Goal: Task Accomplishment & Management: Manage account settings

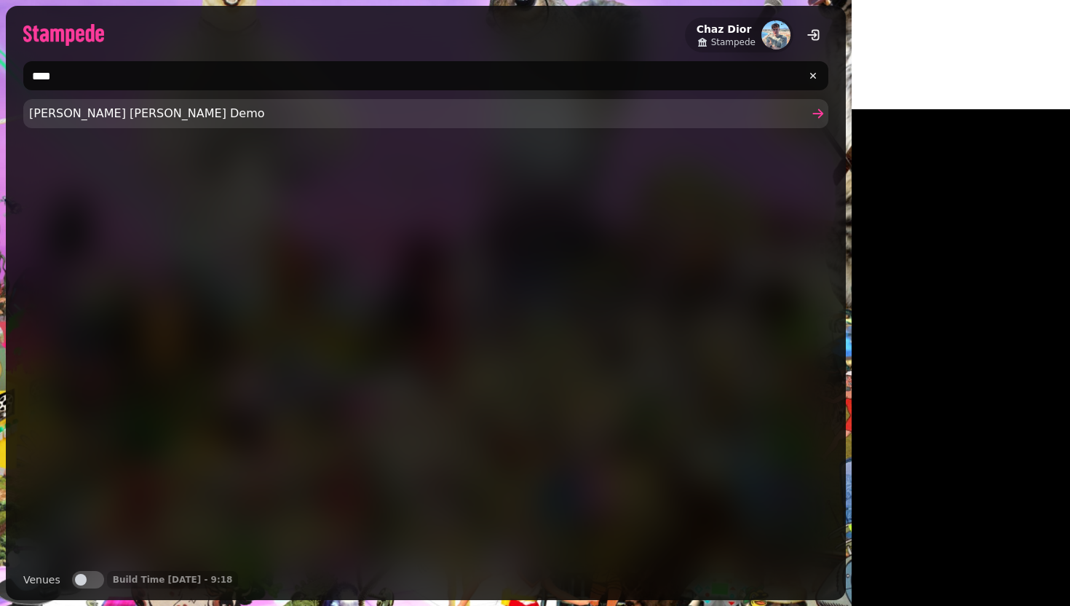
type input "****"
click at [257, 122] on span "[PERSON_NAME] [PERSON_NAME] Demo" at bounding box center [418, 113] width 779 height 17
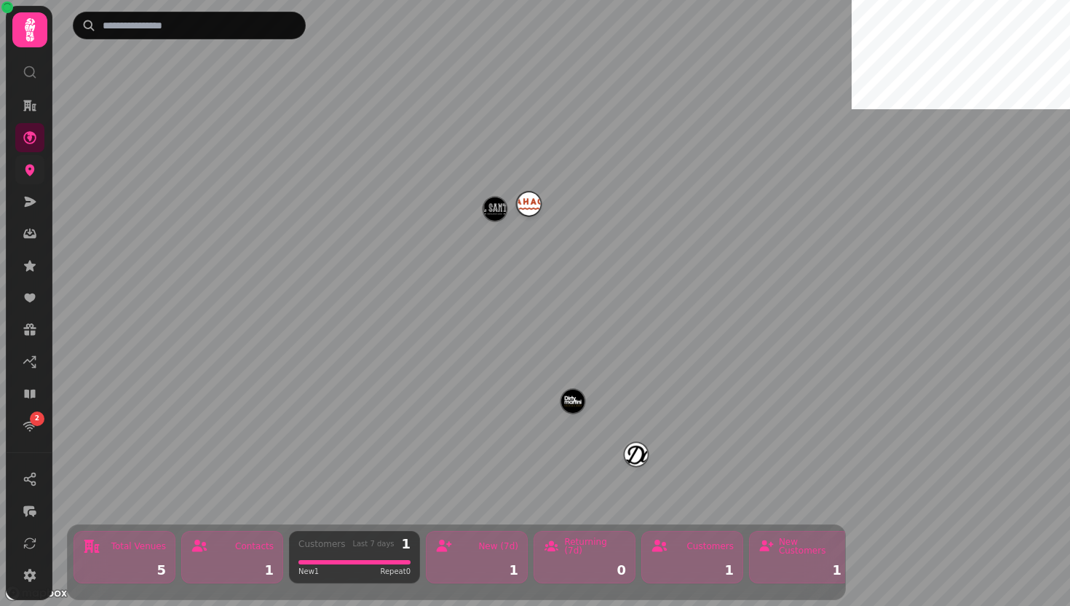
click at [35, 175] on icon at bounding box center [30, 169] width 15 height 15
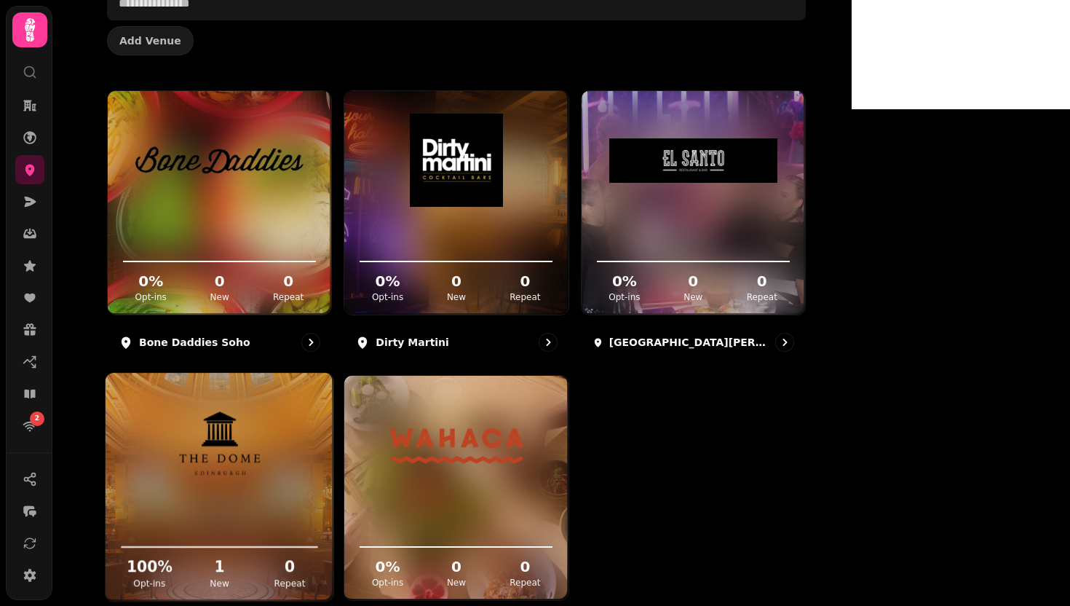
scroll to position [64, 0]
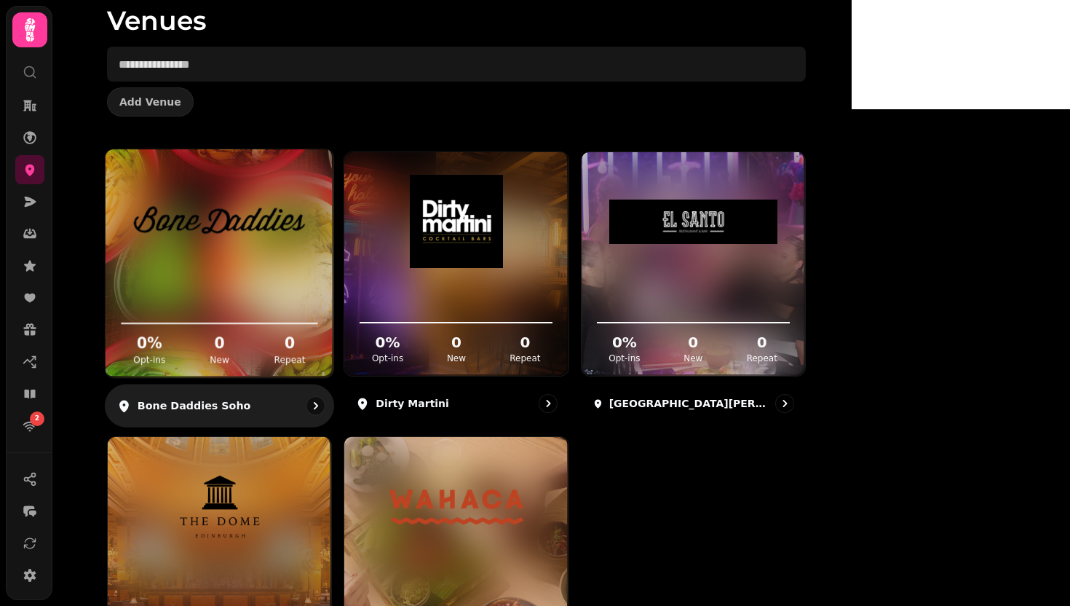
click at [322, 283] on icon at bounding box center [219, 303] width 205 height 47
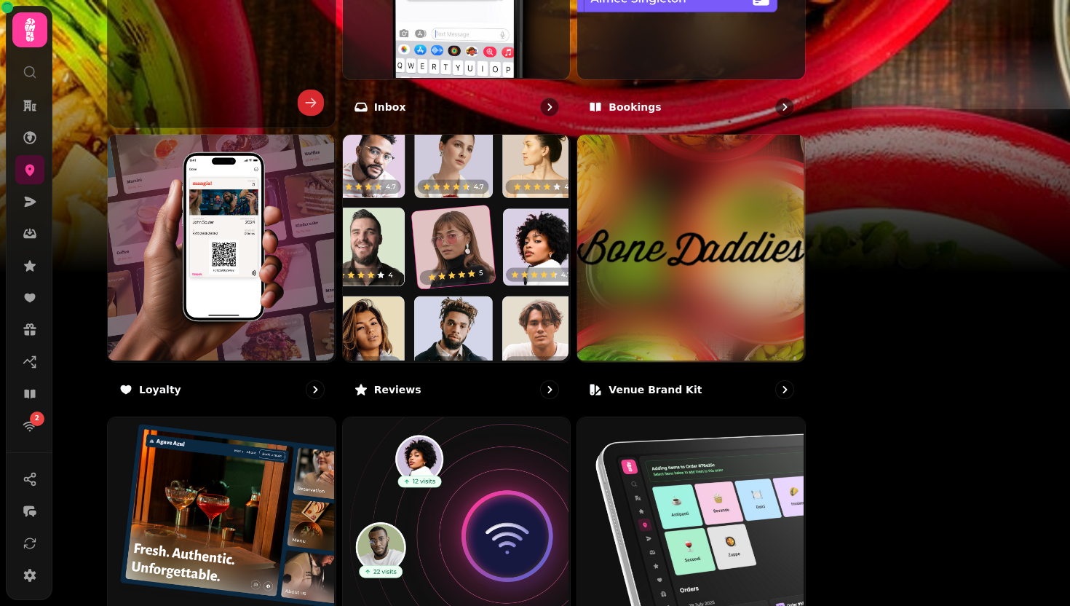
scroll to position [701, 0]
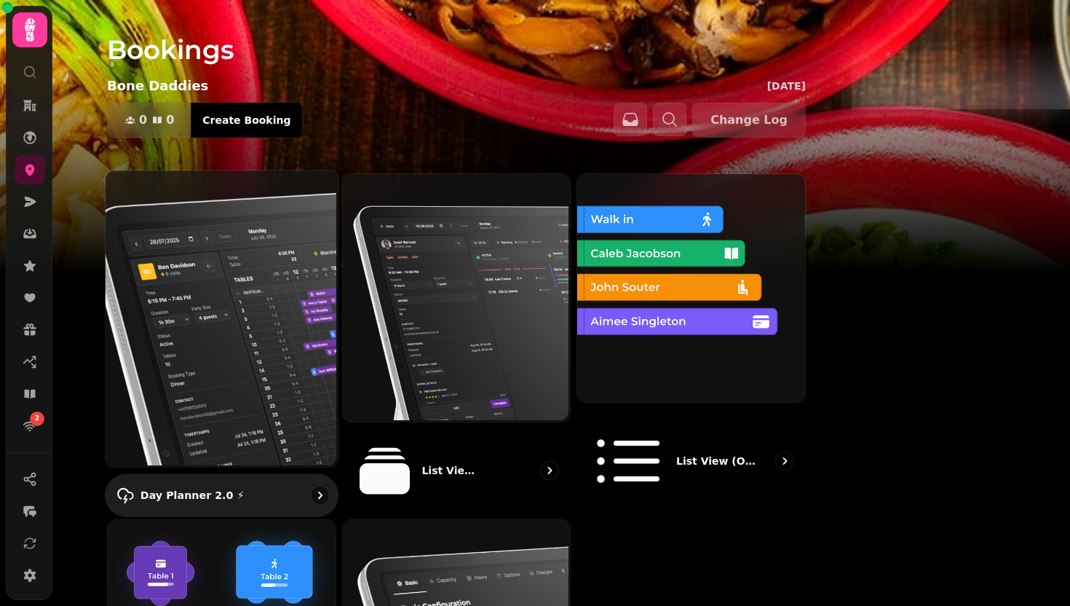
click at [336, 264] on img at bounding box center [220, 317] width 232 height 296
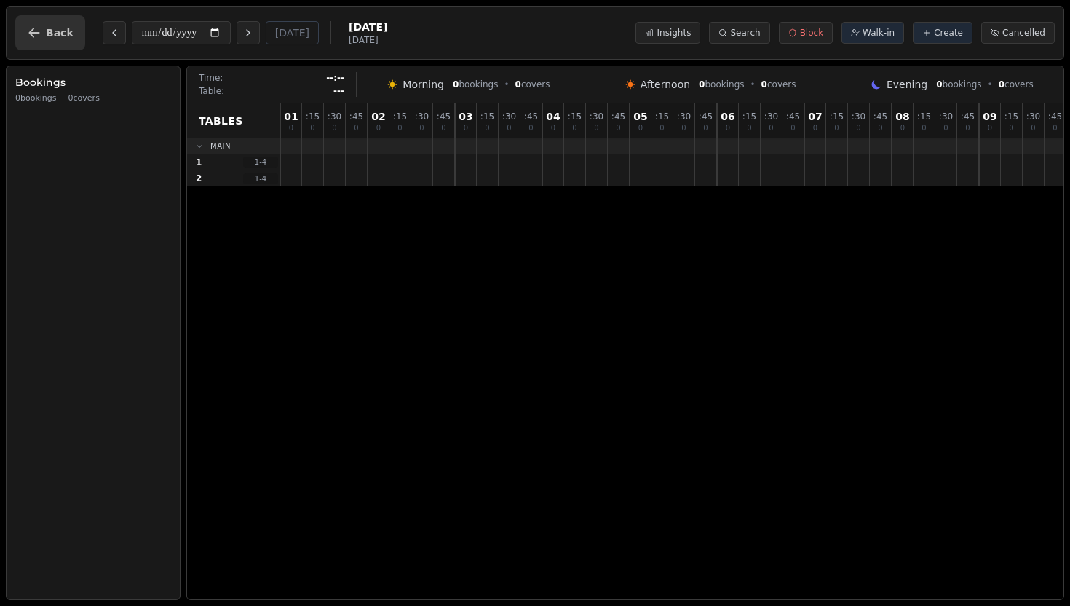
click at [71, 28] on button "Back" at bounding box center [50, 32] width 70 height 35
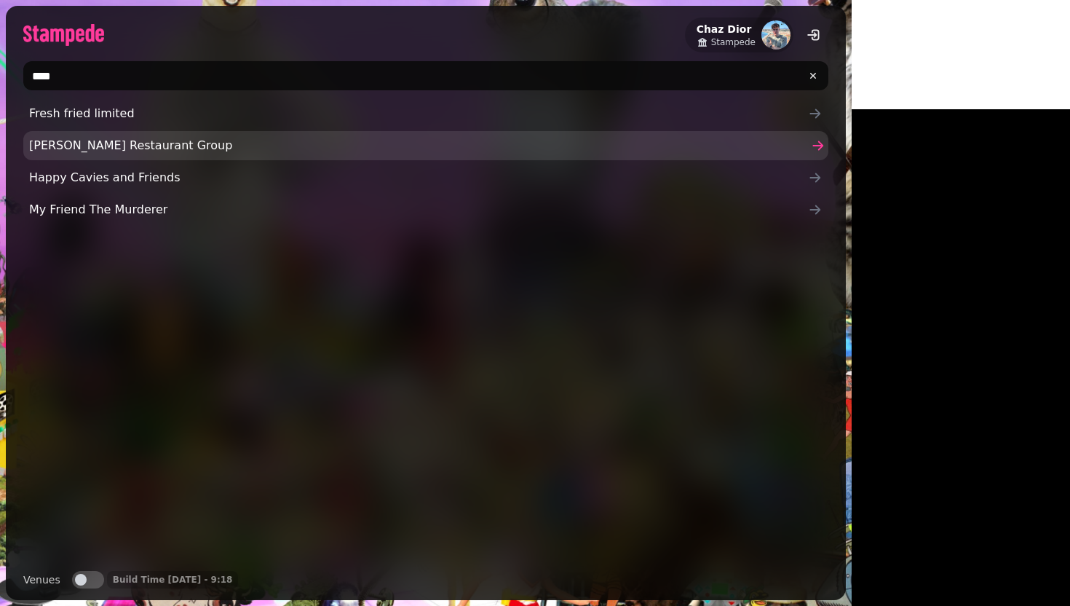
type input "****"
click at [163, 157] on link "[PERSON_NAME] Restaurant Group" at bounding box center [425, 145] width 805 height 29
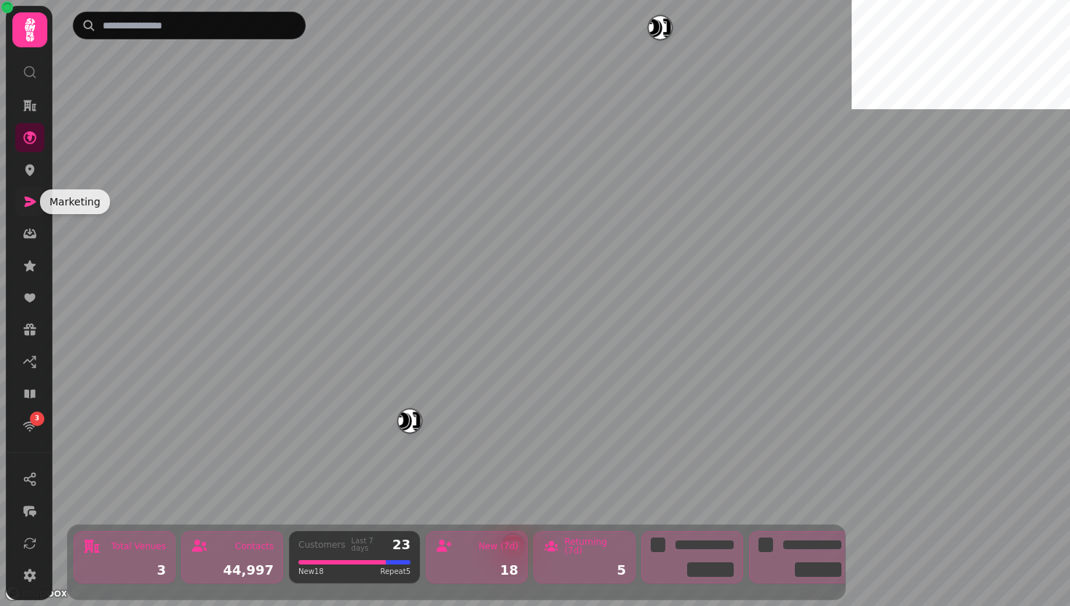
click at [28, 195] on icon at bounding box center [30, 201] width 15 height 15
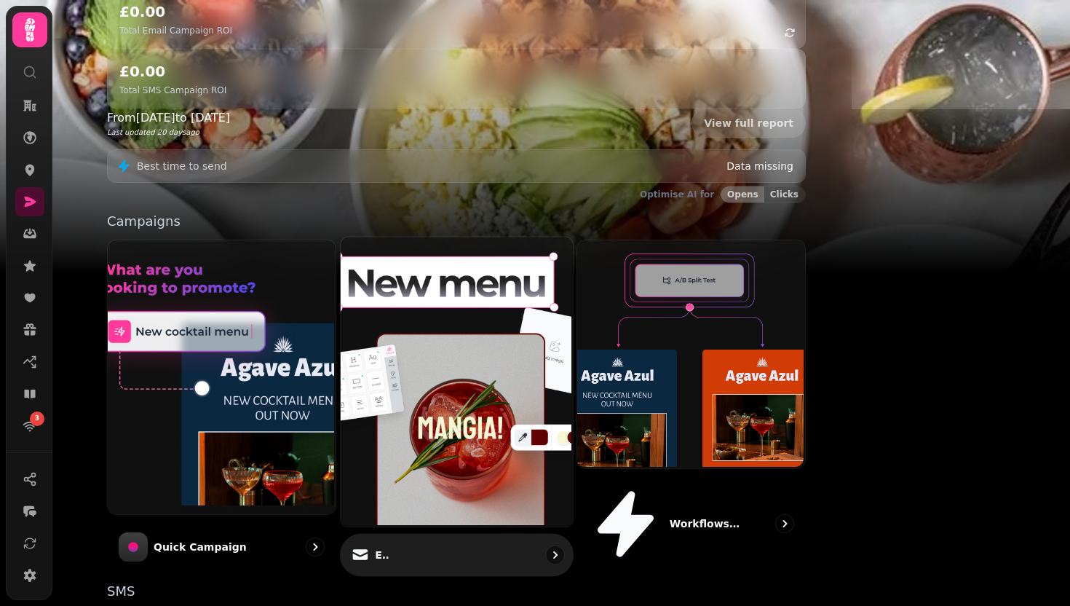
scroll to position [303, 0]
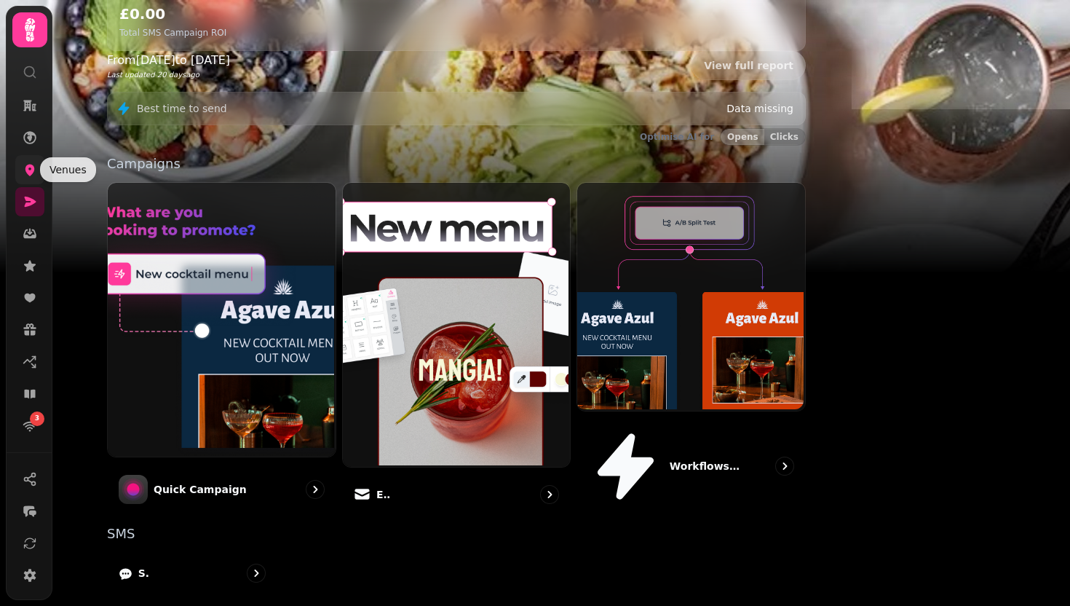
click at [30, 163] on icon at bounding box center [30, 169] width 15 height 15
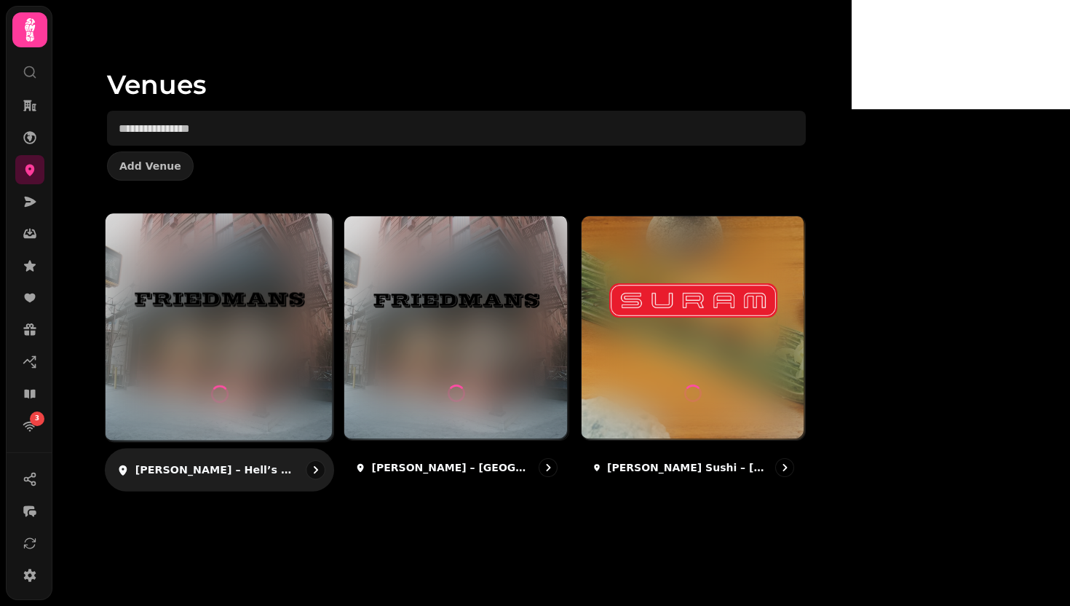
click at [305, 328] on img at bounding box center [219, 299] width 171 height 95
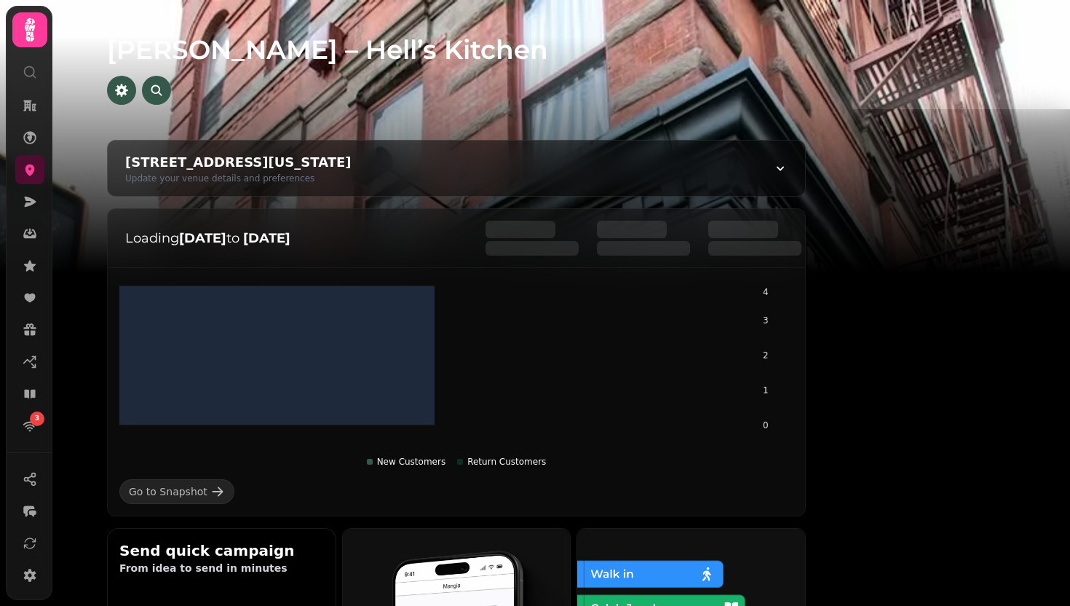
scroll to position [274, 0]
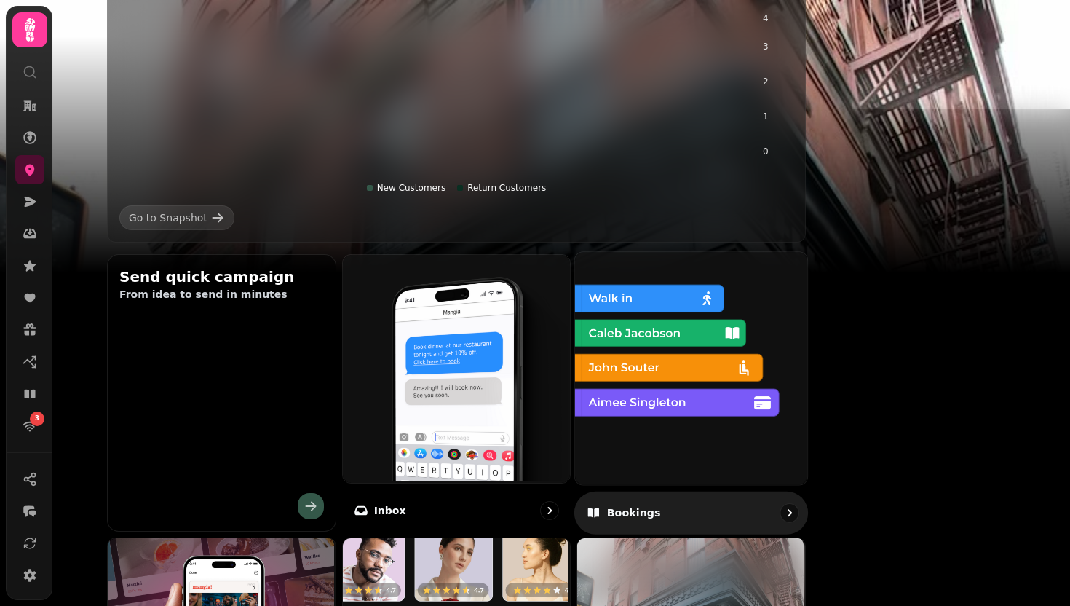
click at [736, 337] on img at bounding box center [690, 366] width 232 height 232
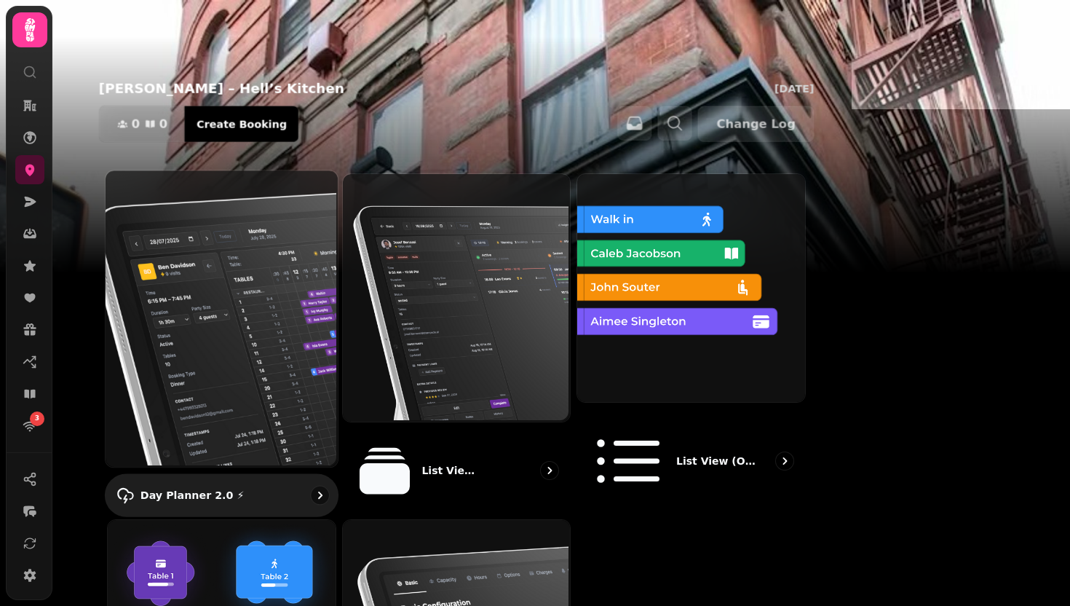
click at [336, 291] on img at bounding box center [220, 317] width 232 height 296
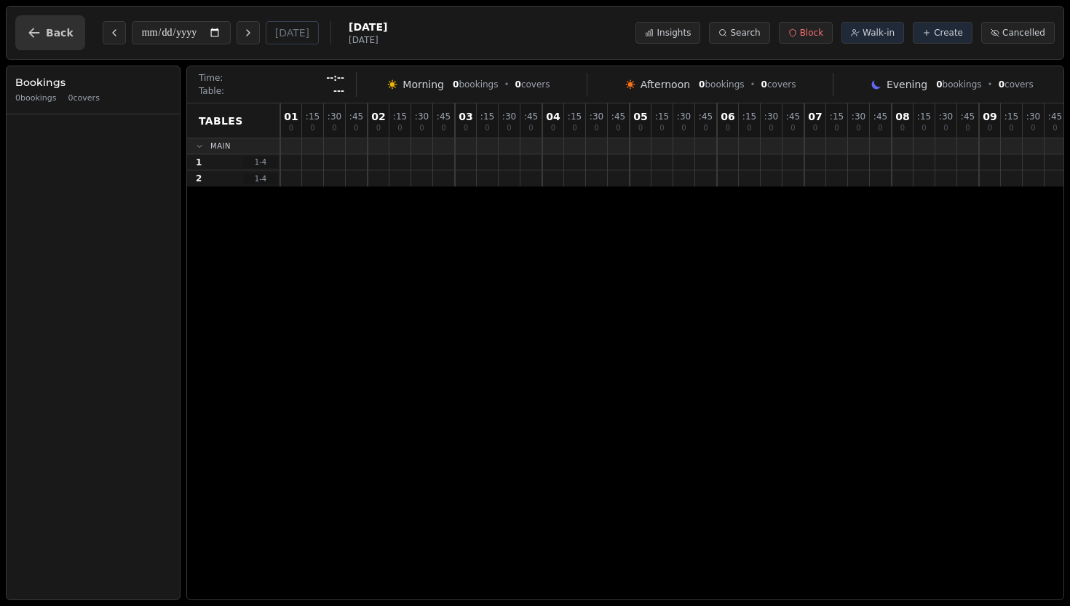
click at [25, 40] on button "Back" at bounding box center [50, 32] width 70 height 35
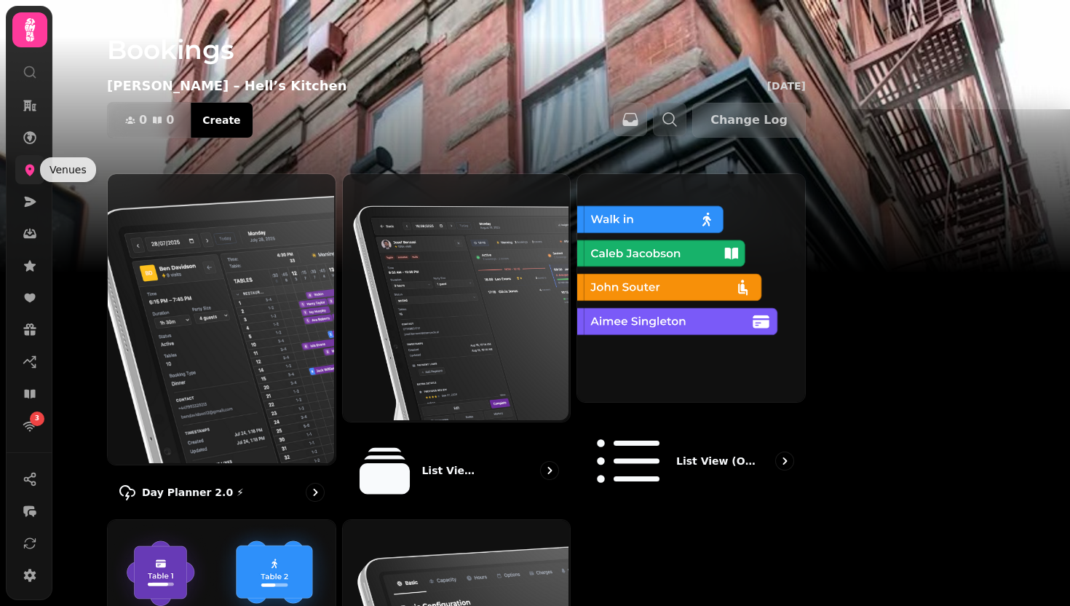
click at [24, 164] on icon at bounding box center [30, 169] width 15 height 15
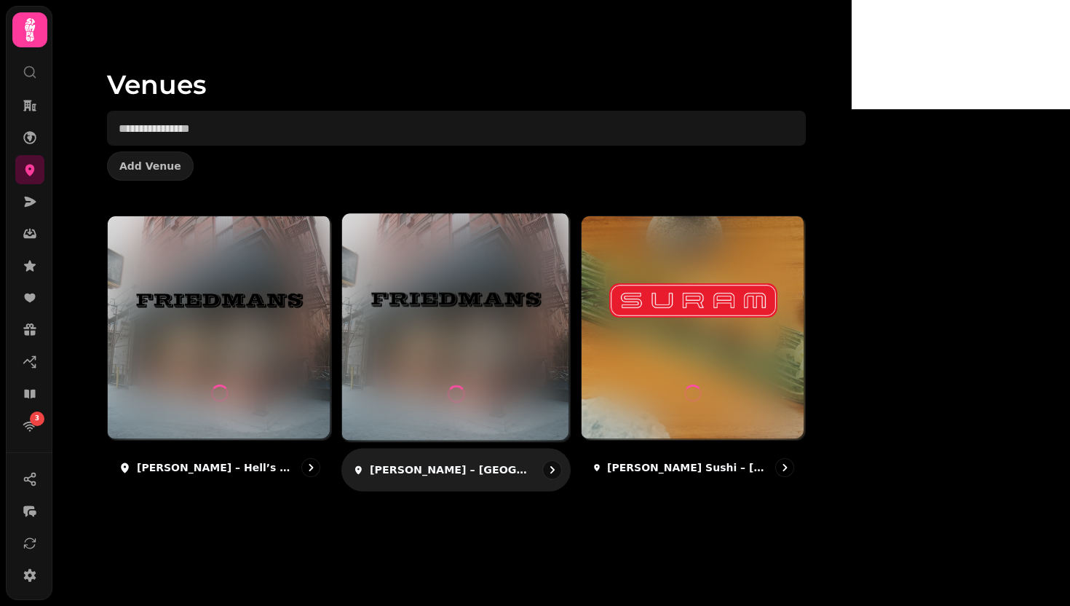
click at [527, 290] on img at bounding box center [456, 299] width 171 height 95
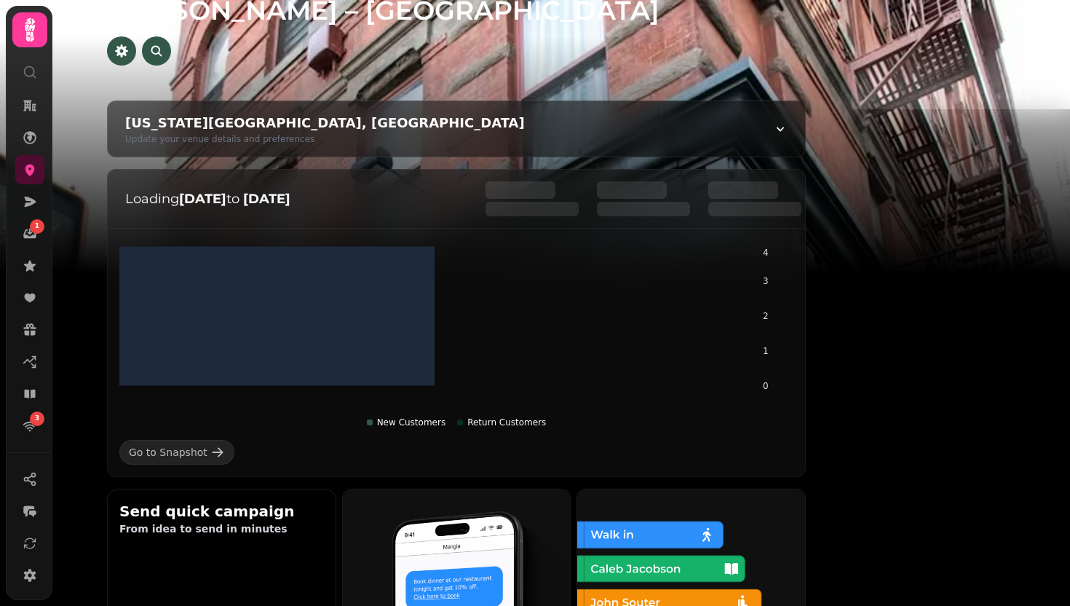
scroll to position [51, 0]
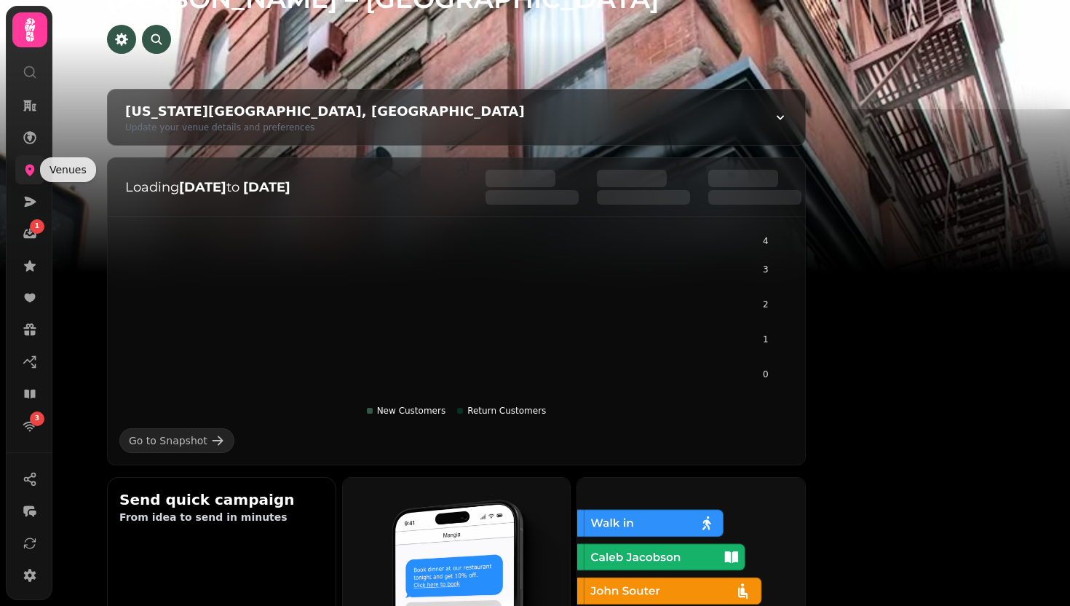
click at [23, 170] on icon at bounding box center [30, 169] width 15 height 15
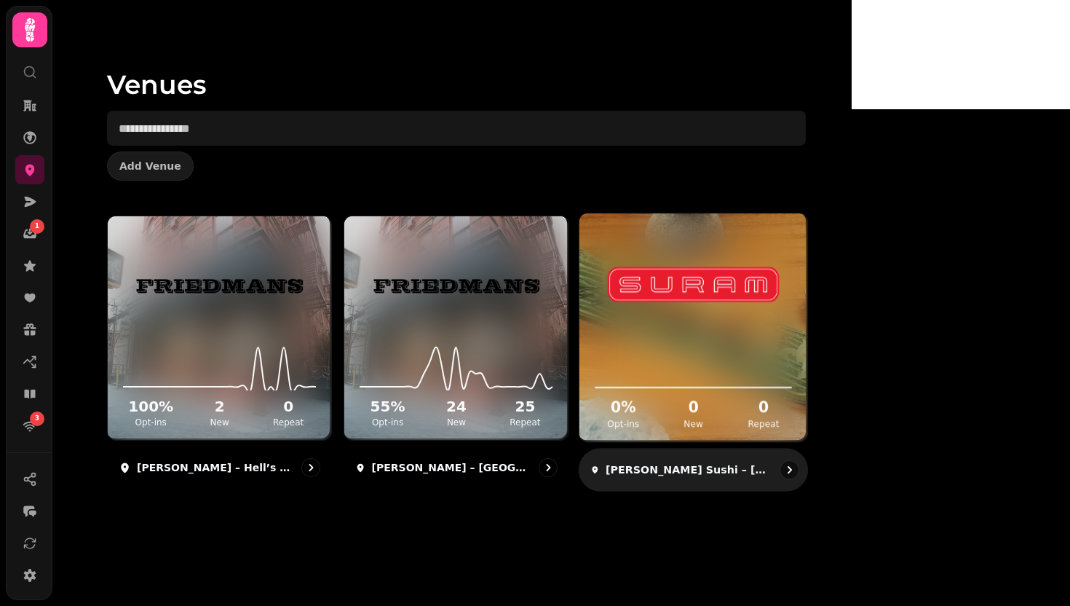
click at [759, 267] on img at bounding box center [693, 284] width 171 height 95
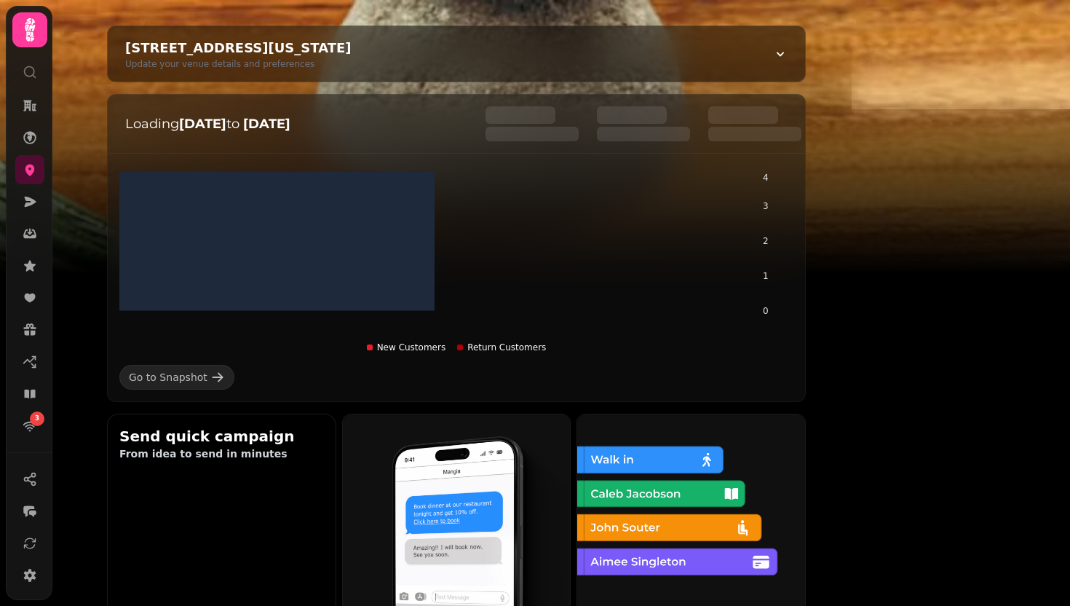
scroll to position [287, 0]
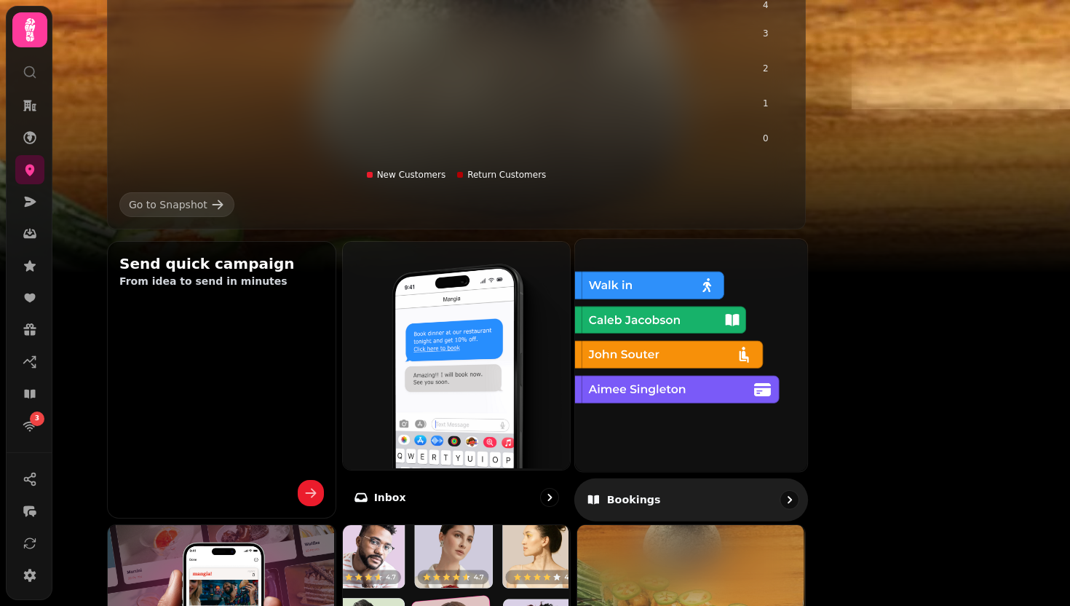
click at [765, 344] on img at bounding box center [690, 353] width 232 height 232
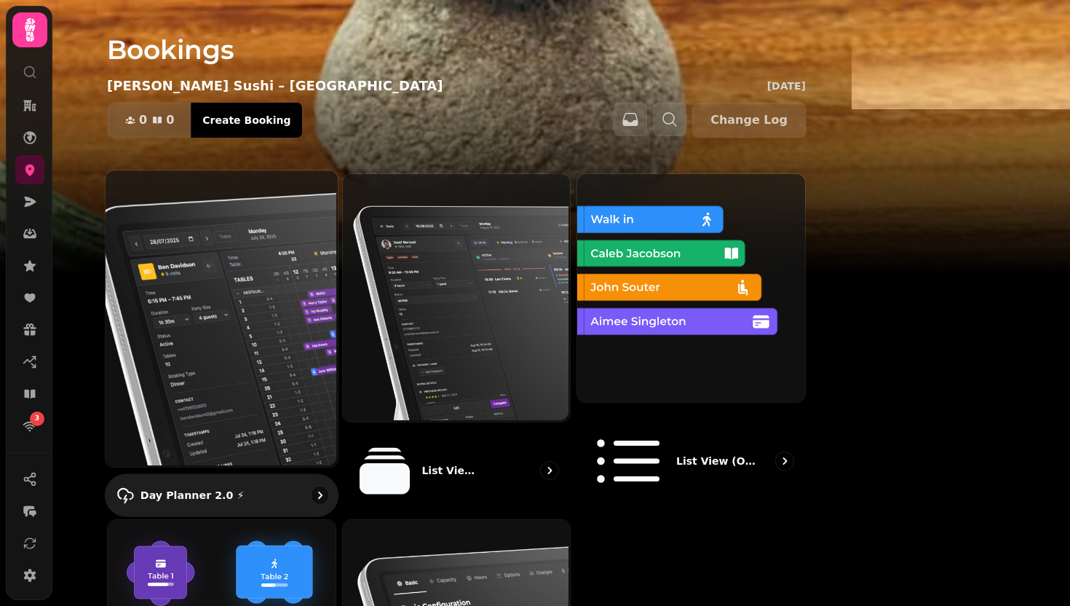
click at [272, 225] on img at bounding box center [220, 317] width 232 height 296
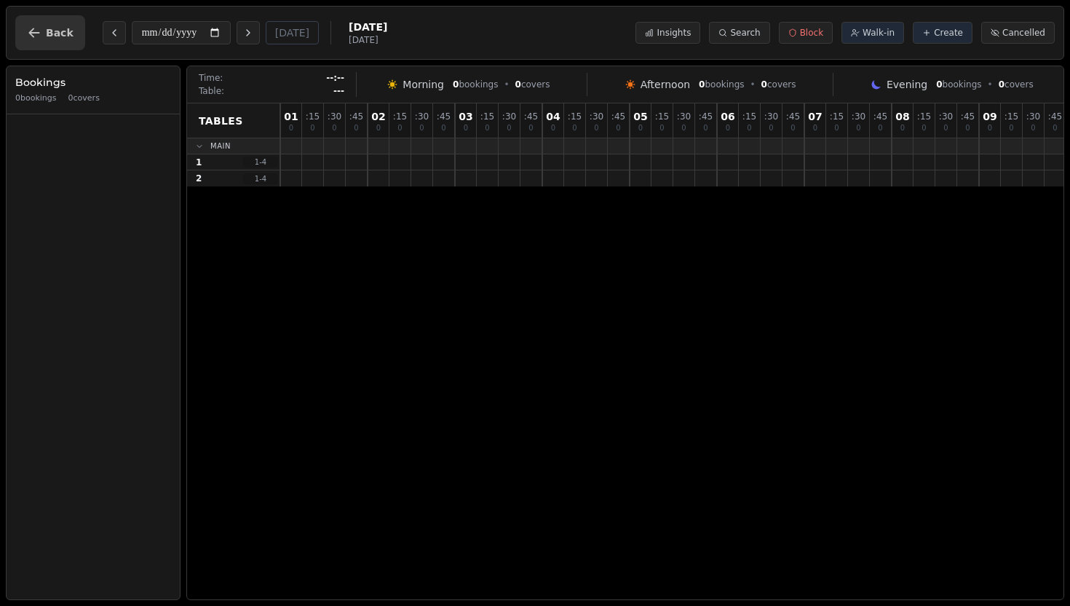
click at [25, 22] on button "Back" at bounding box center [50, 32] width 70 height 35
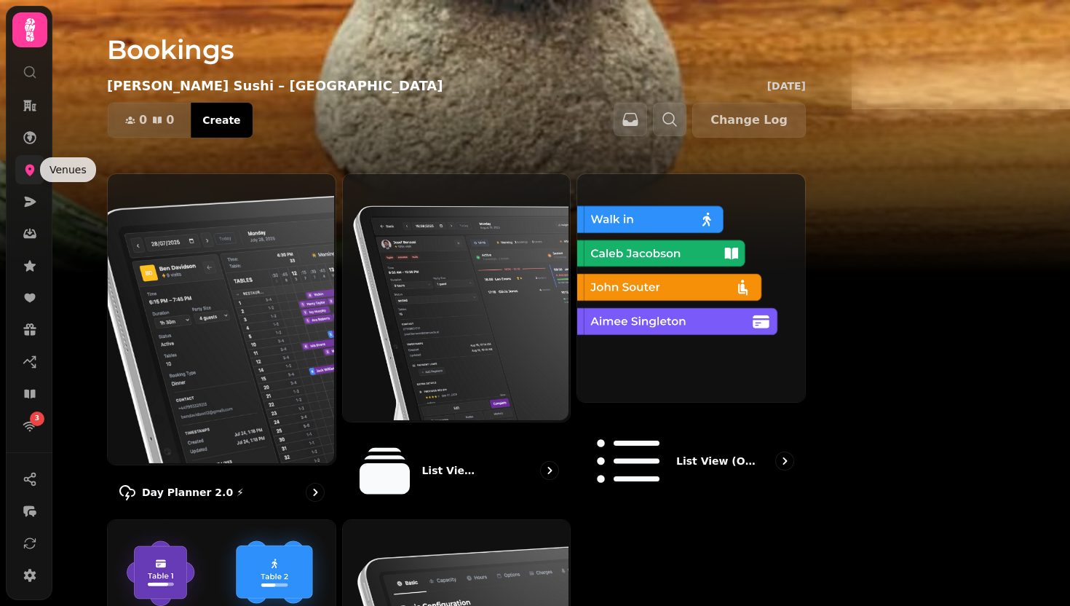
click at [34, 173] on icon at bounding box center [30, 169] width 15 height 15
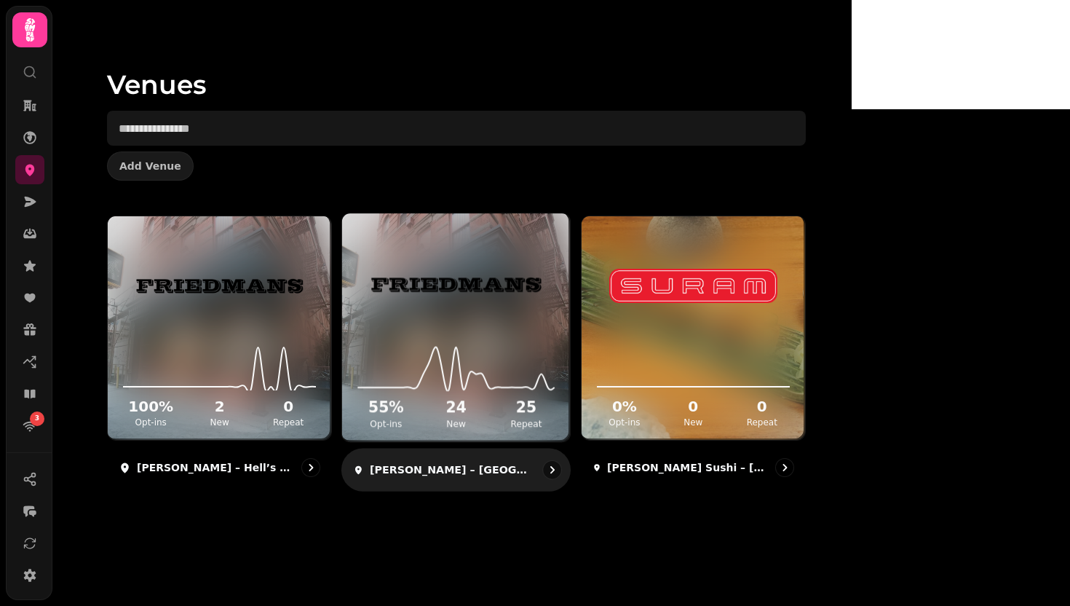
click at [542, 306] on img at bounding box center [456, 284] width 171 height 95
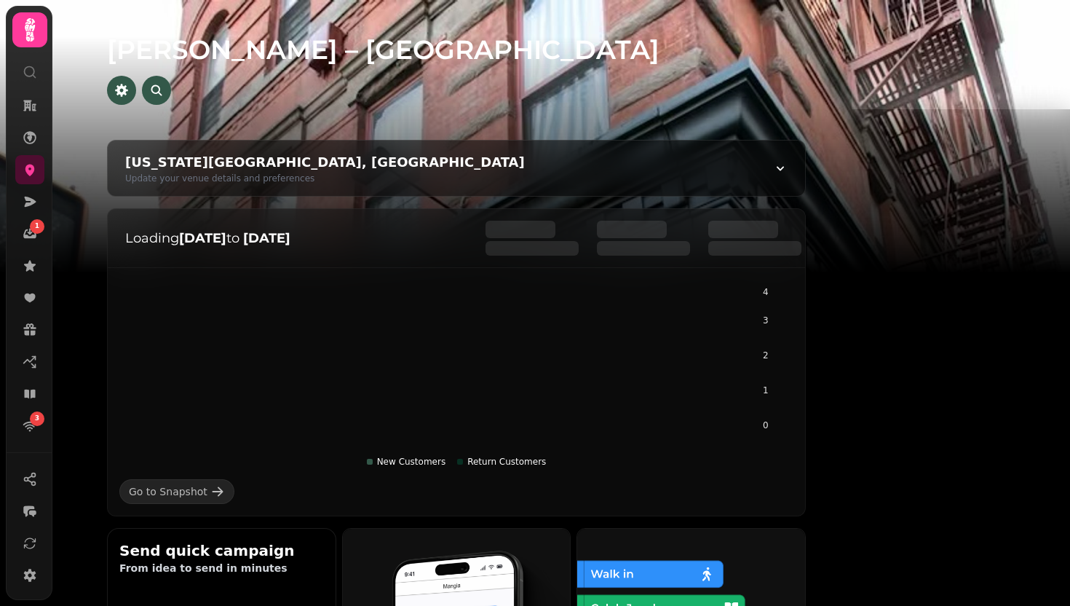
scroll to position [328, 0]
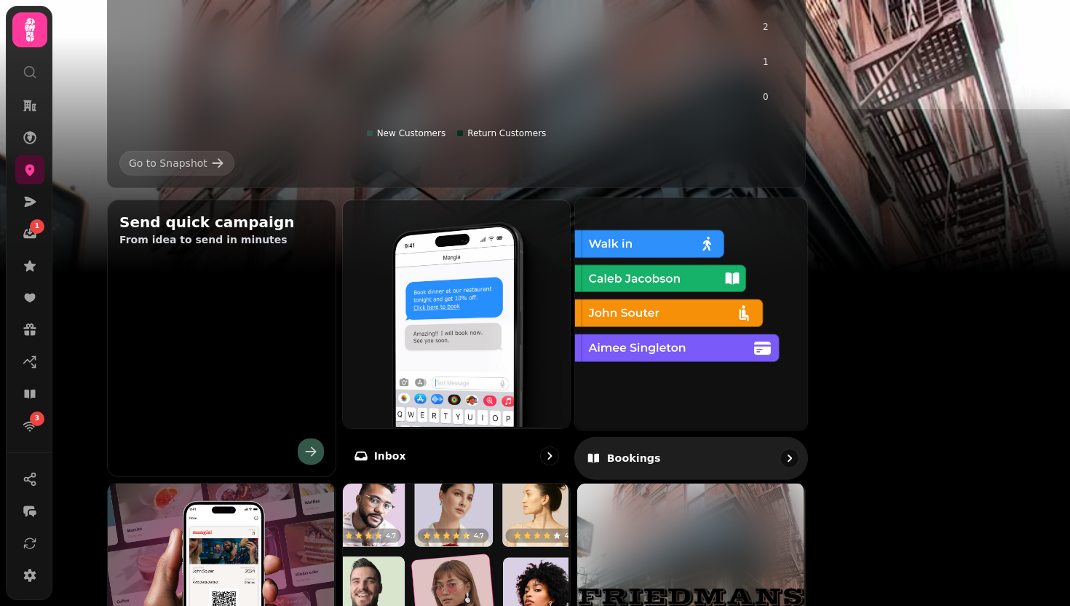
click at [772, 371] on img at bounding box center [690, 312] width 232 height 232
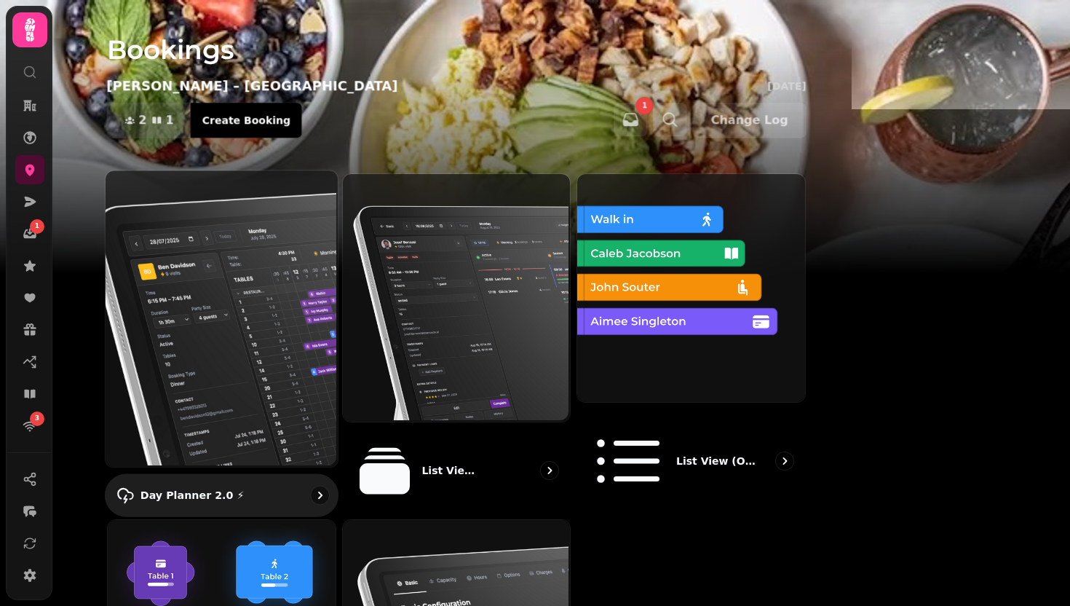
click at [285, 244] on img at bounding box center [220, 317] width 232 height 296
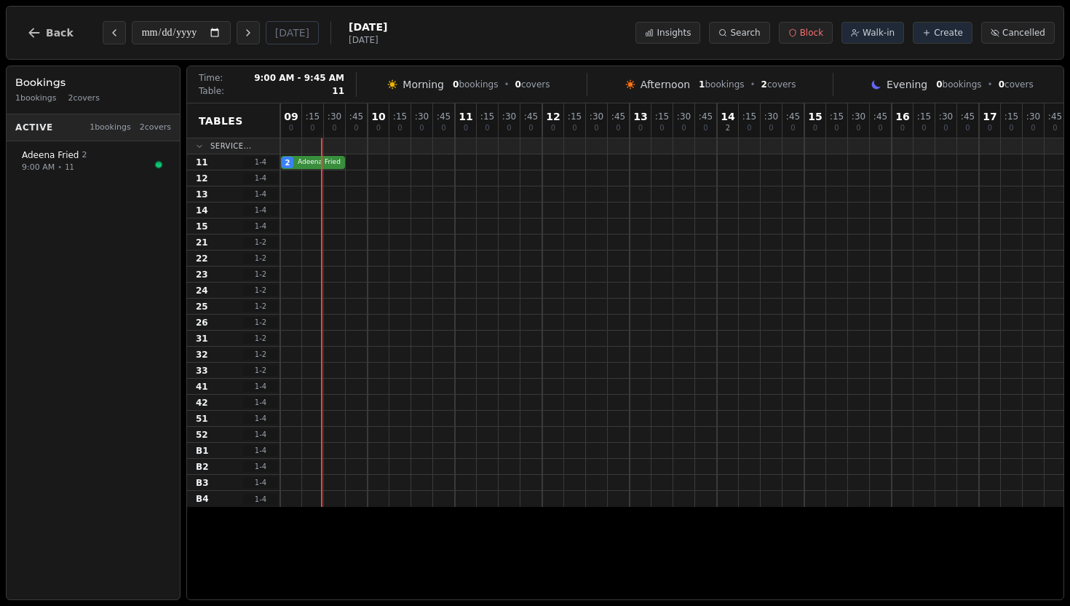
click at [307, 162] on div "2 [PERSON_NAME]" at bounding box center [891, 162] width 1223 height 16
select select "****"
select select "*"
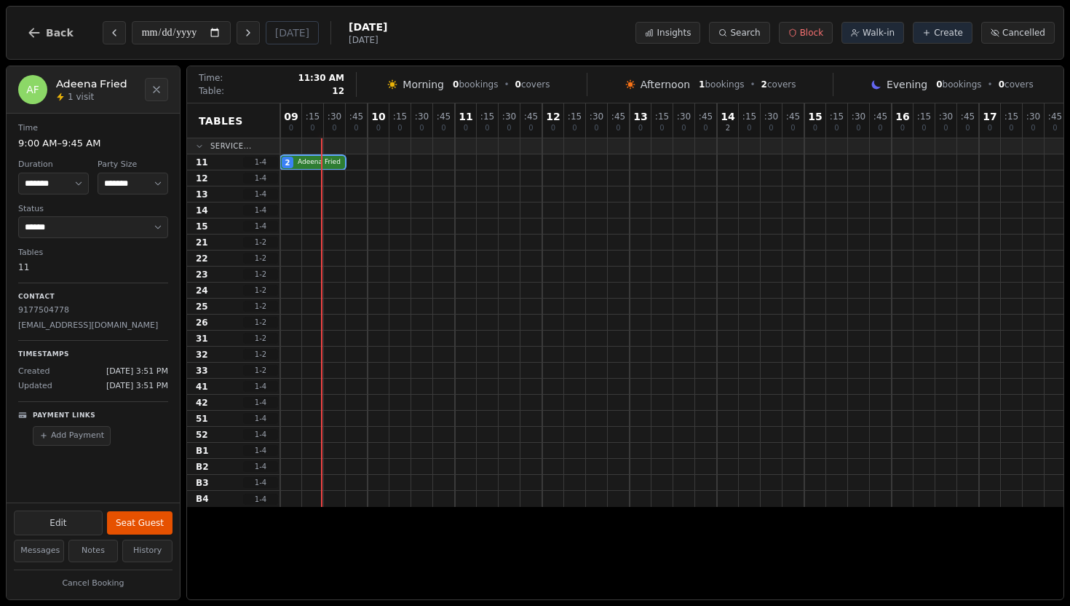
scroll to position [0, 1]
click at [260, 40] on button "Next day" at bounding box center [248, 32] width 23 height 23
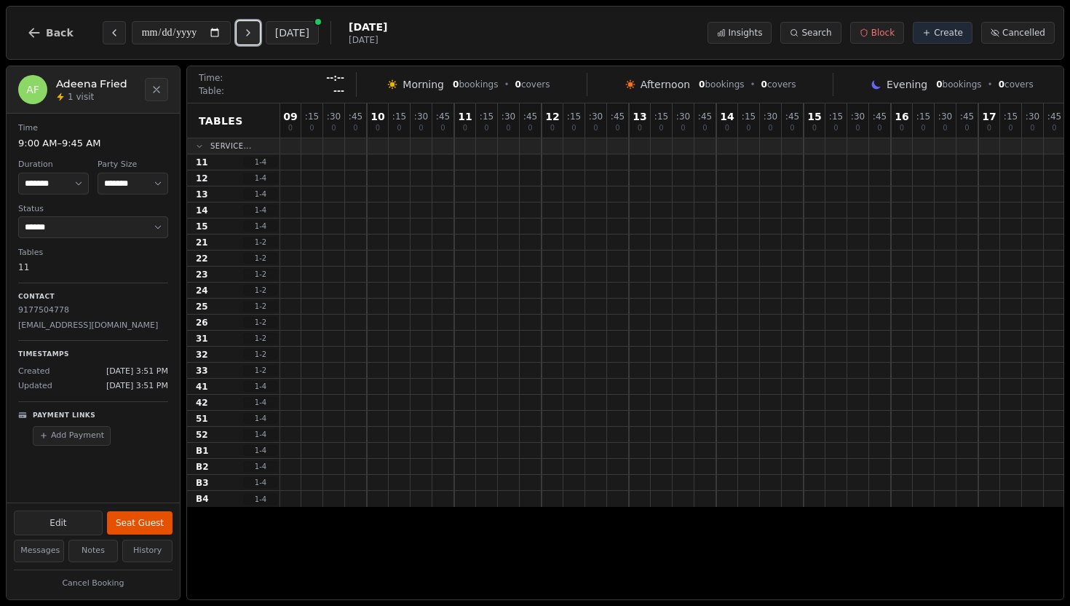
click at [260, 40] on button "Next day" at bounding box center [248, 32] width 23 height 23
type input "**********"
click at [486, 208] on div "3 [PERSON_NAME]" at bounding box center [891, 210] width 1223 height 16
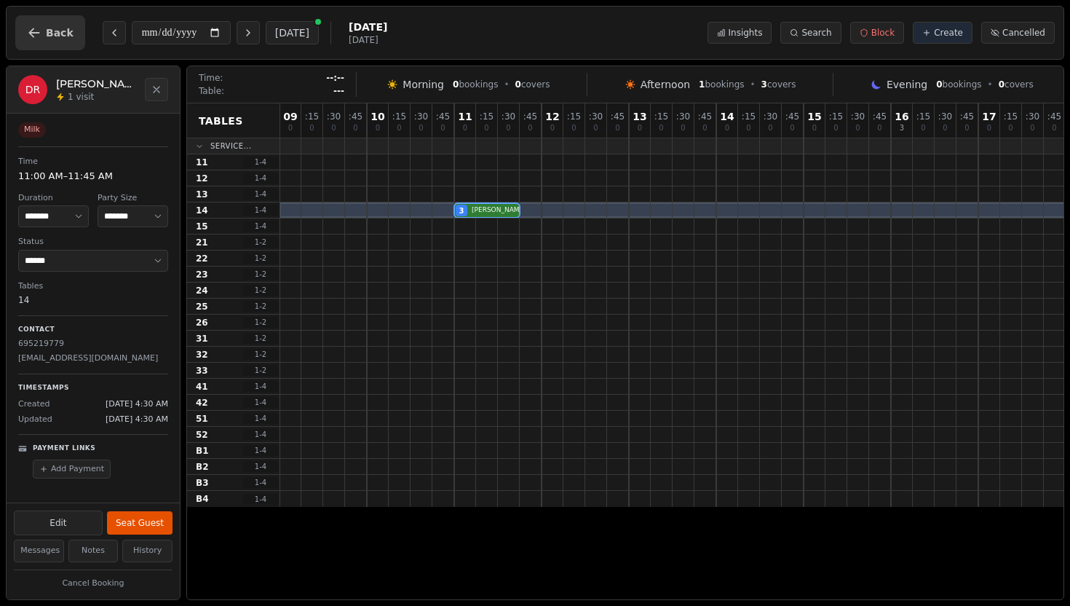
click at [22, 35] on button "Back" at bounding box center [50, 32] width 70 height 35
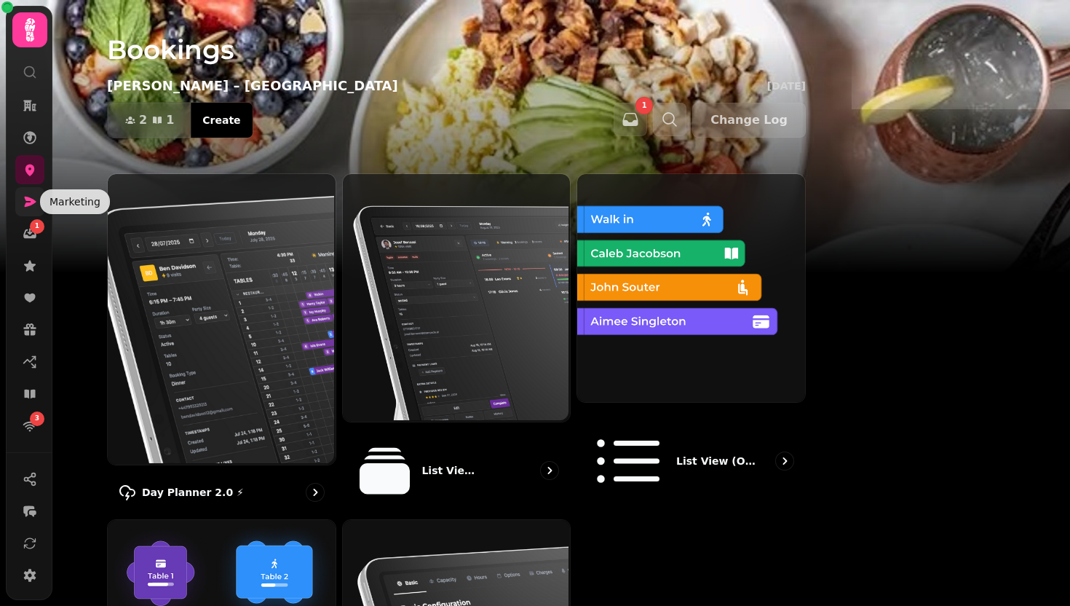
click at [28, 200] on icon at bounding box center [31, 202] width 12 height 10
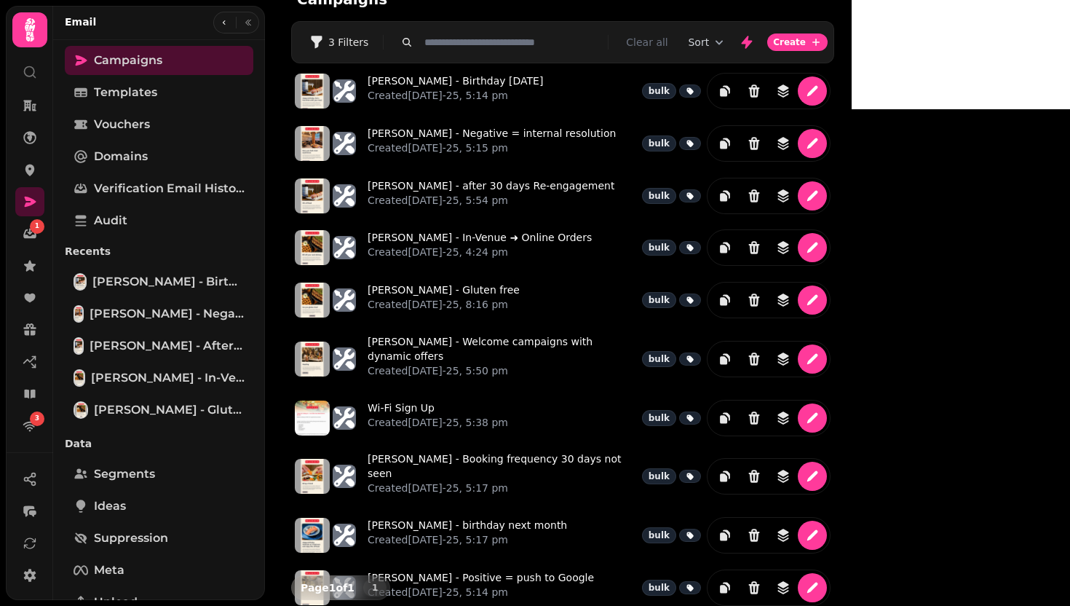
scroll to position [31, 0]
